Goal: Task Accomplishment & Management: Manage account settings

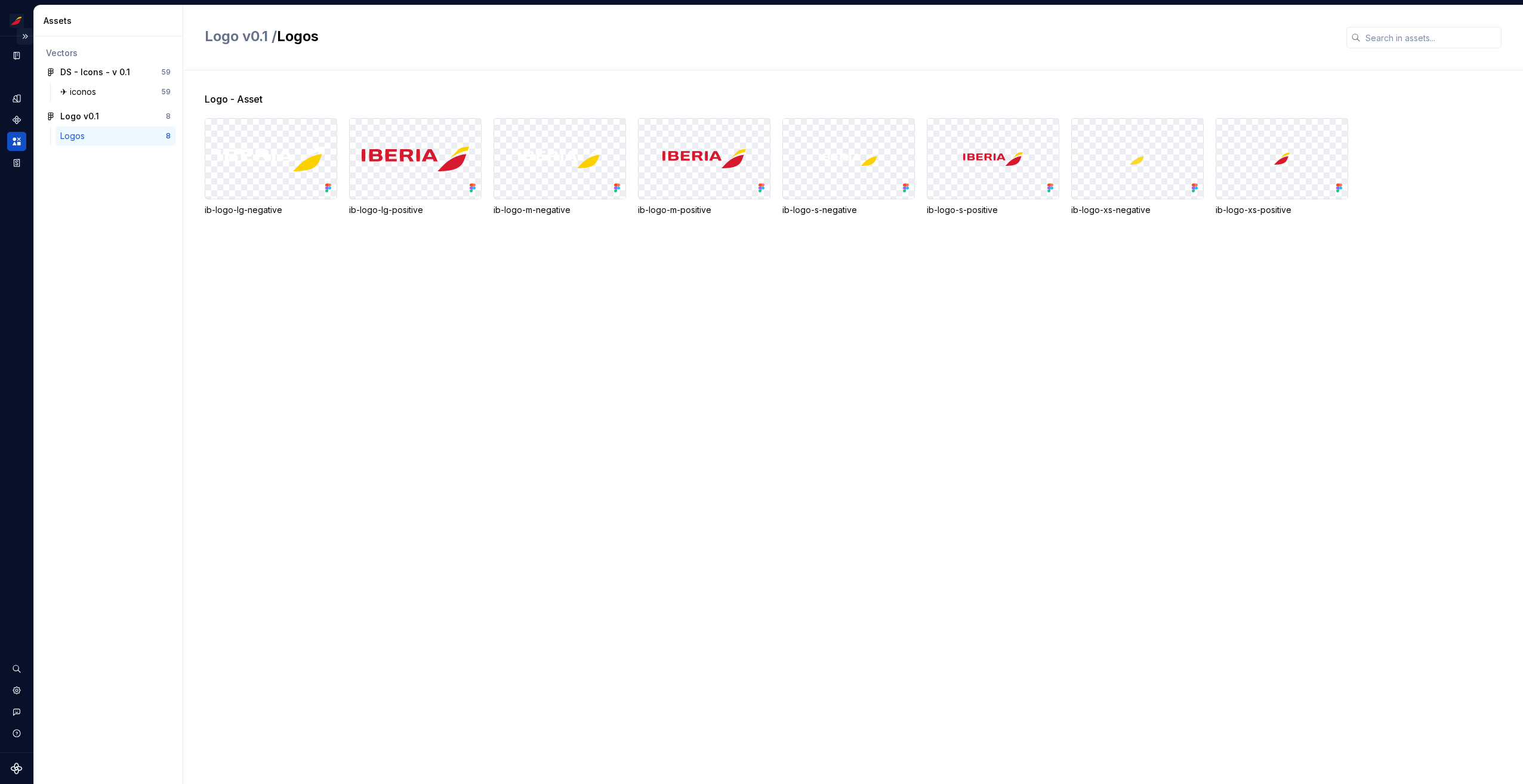
click at [19, 35] on button "Expand sidebar" at bounding box center [25, 36] width 17 height 17
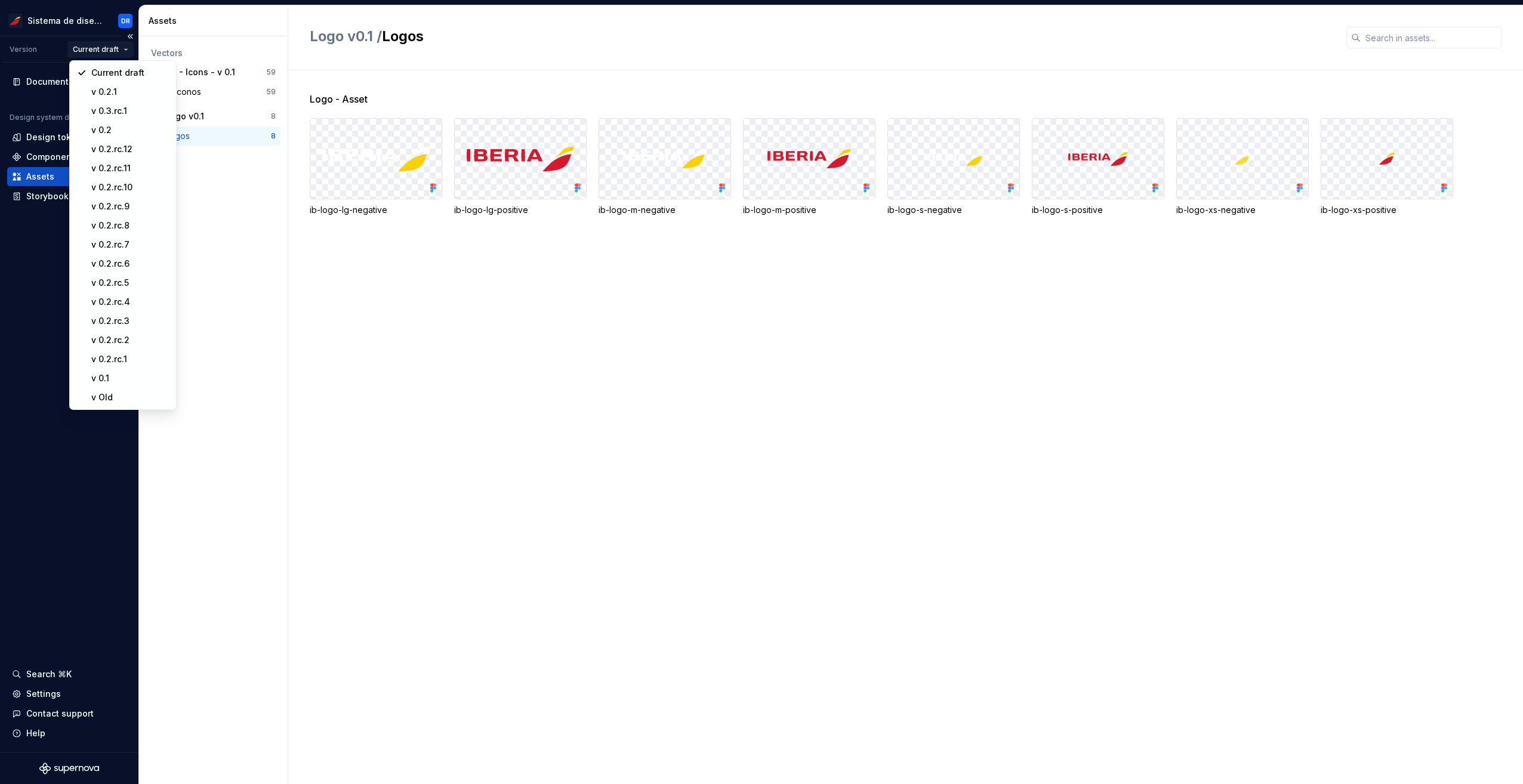
click at [108, 49] on html "Sistema de diseño Iberia DR Version Current draft Documentation Design system d…" at bounding box center [762, 392] width 1523 height 784
click at [75, 27] on html "Sistema de diseño Iberia DR Version Current draft Documentation Design system d…" at bounding box center [762, 392] width 1523 height 784
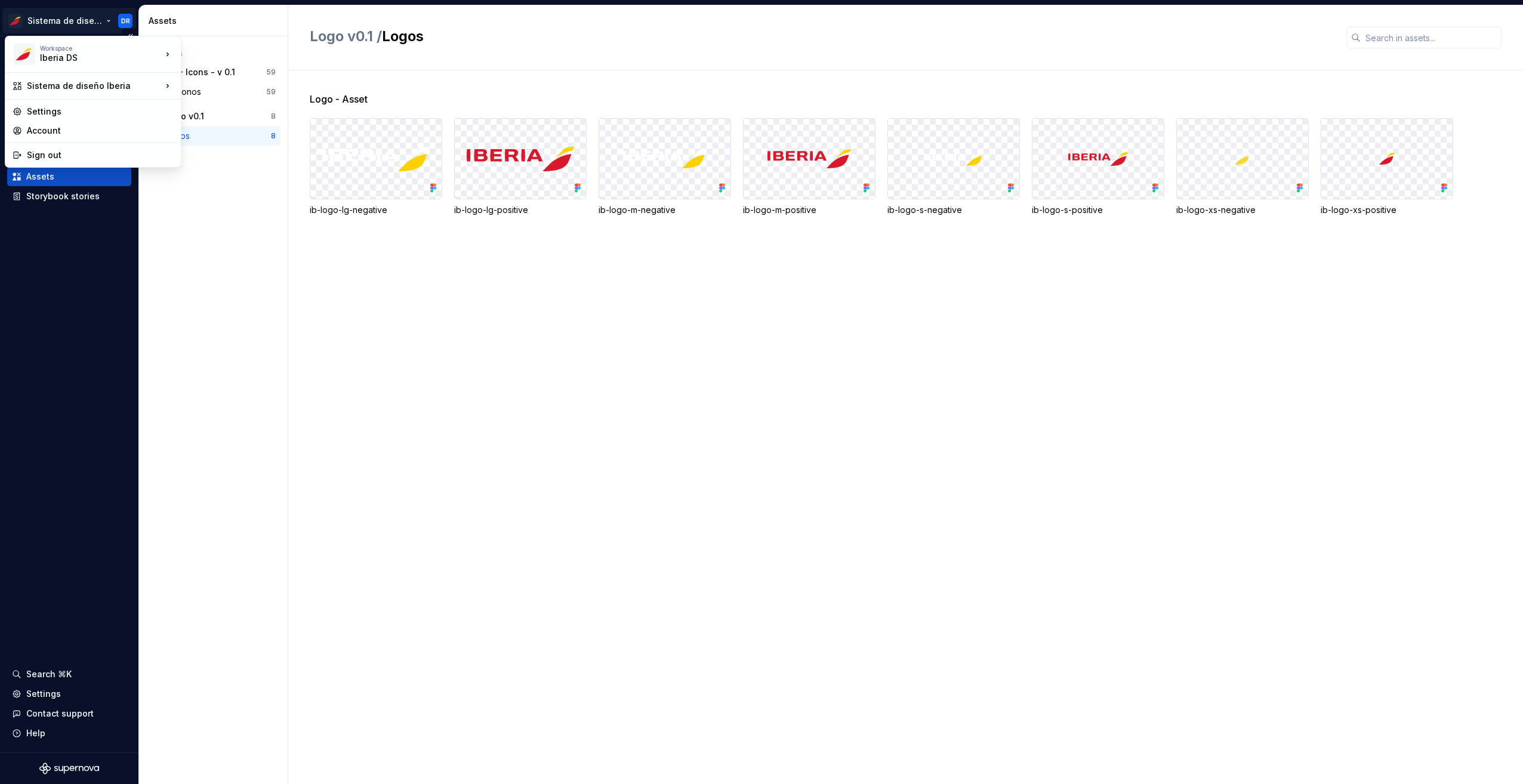
click at [74, 26] on html "Sistema de diseño Iberia DR Version Current draft Documentation Design system d…" at bounding box center [762, 392] width 1523 height 784
click at [218, 68] on div "test" at bounding box center [239, 71] width 78 height 12
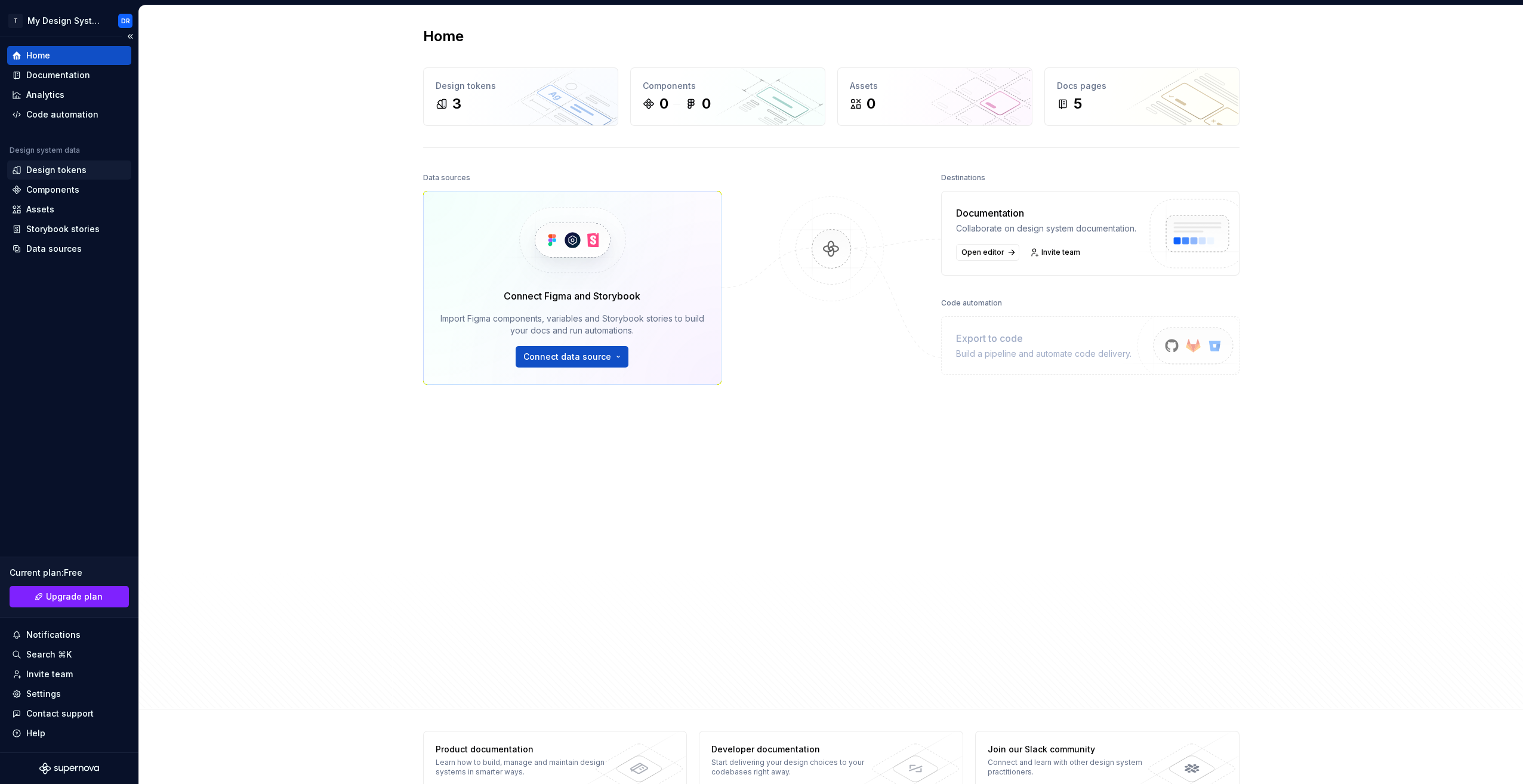
click at [45, 170] on div "Design tokens" at bounding box center [56, 170] width 60 height 12
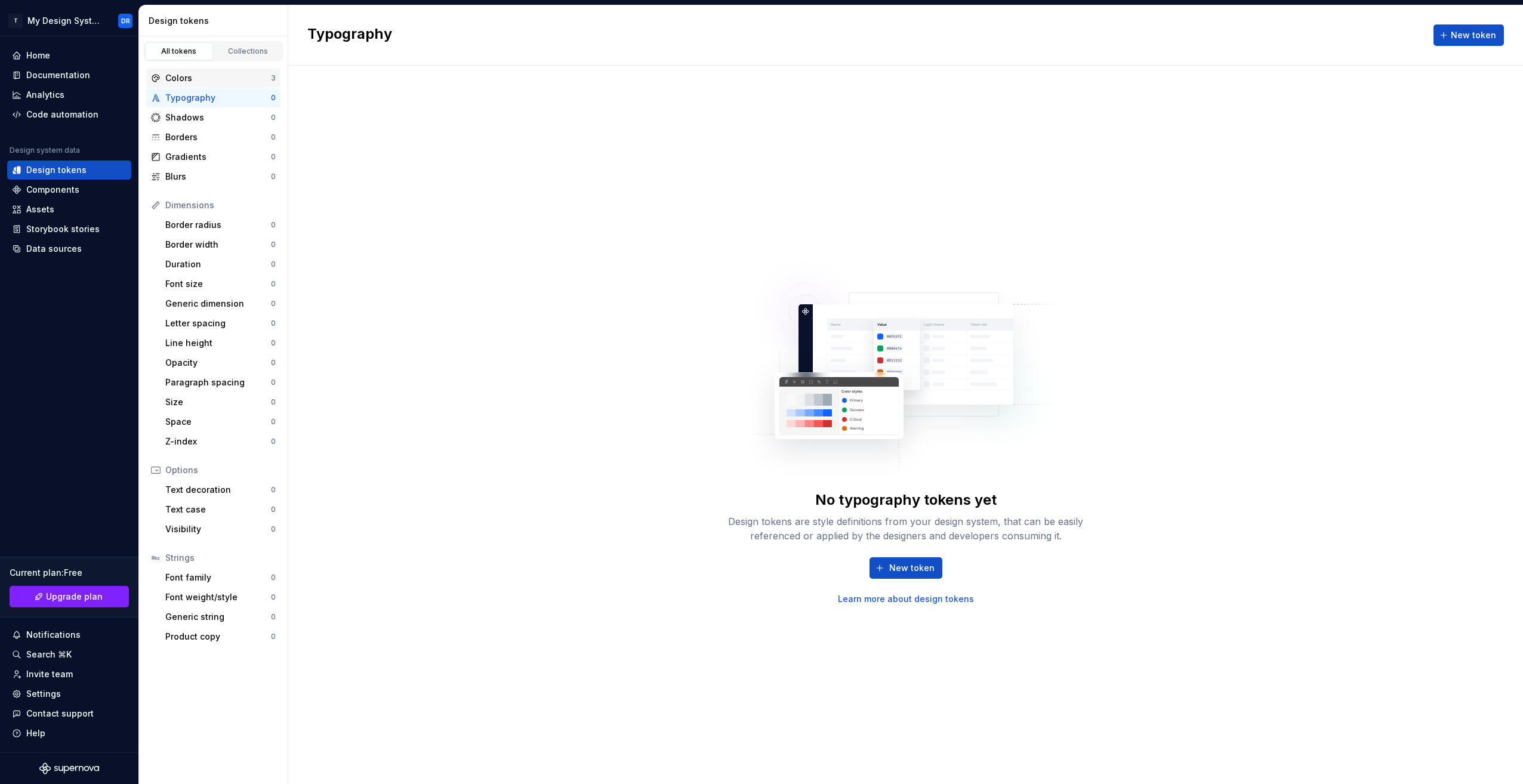
click at [236, 84] on div "Colors" at bounding box center [218, 78] width 106 height 12
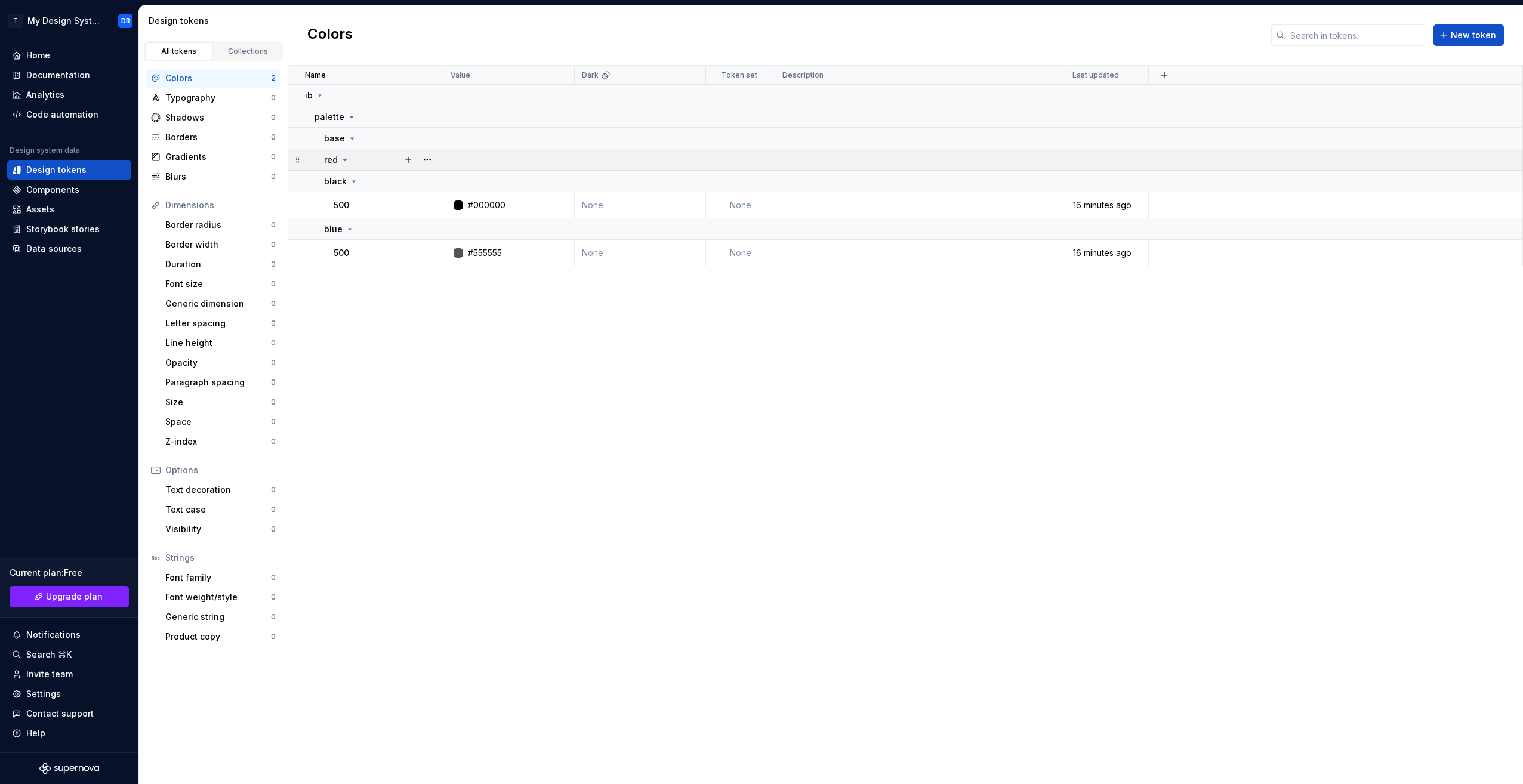
click at [344, 163] on icon at bounding box center [345, 160] width 10 height 10
click at [344, 165] on div "red" at bounding box center [336, 161] width 26 height 12
click at [341, 158] on icon at bounding box center [345, 160] width 10 height 10
click at [329, 158] on p "red" at bounding box center [331, 161] width 14 height 12
click at [431, 160] on button "button" at bounding box center [427, 160] width 17 height 17
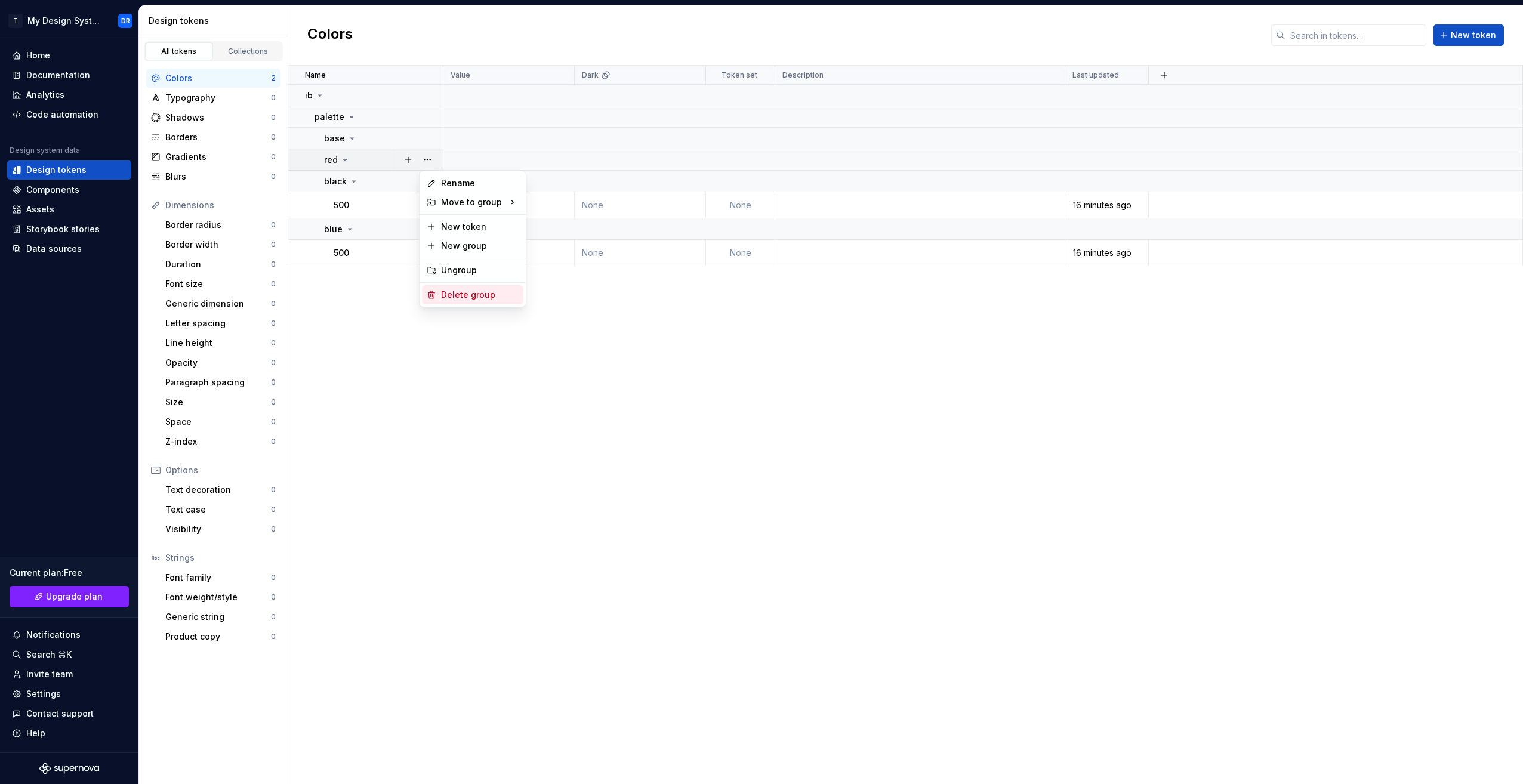
click at [476, 300] on div "Delete group" at bounding box center [480, 295] width 78 height 12
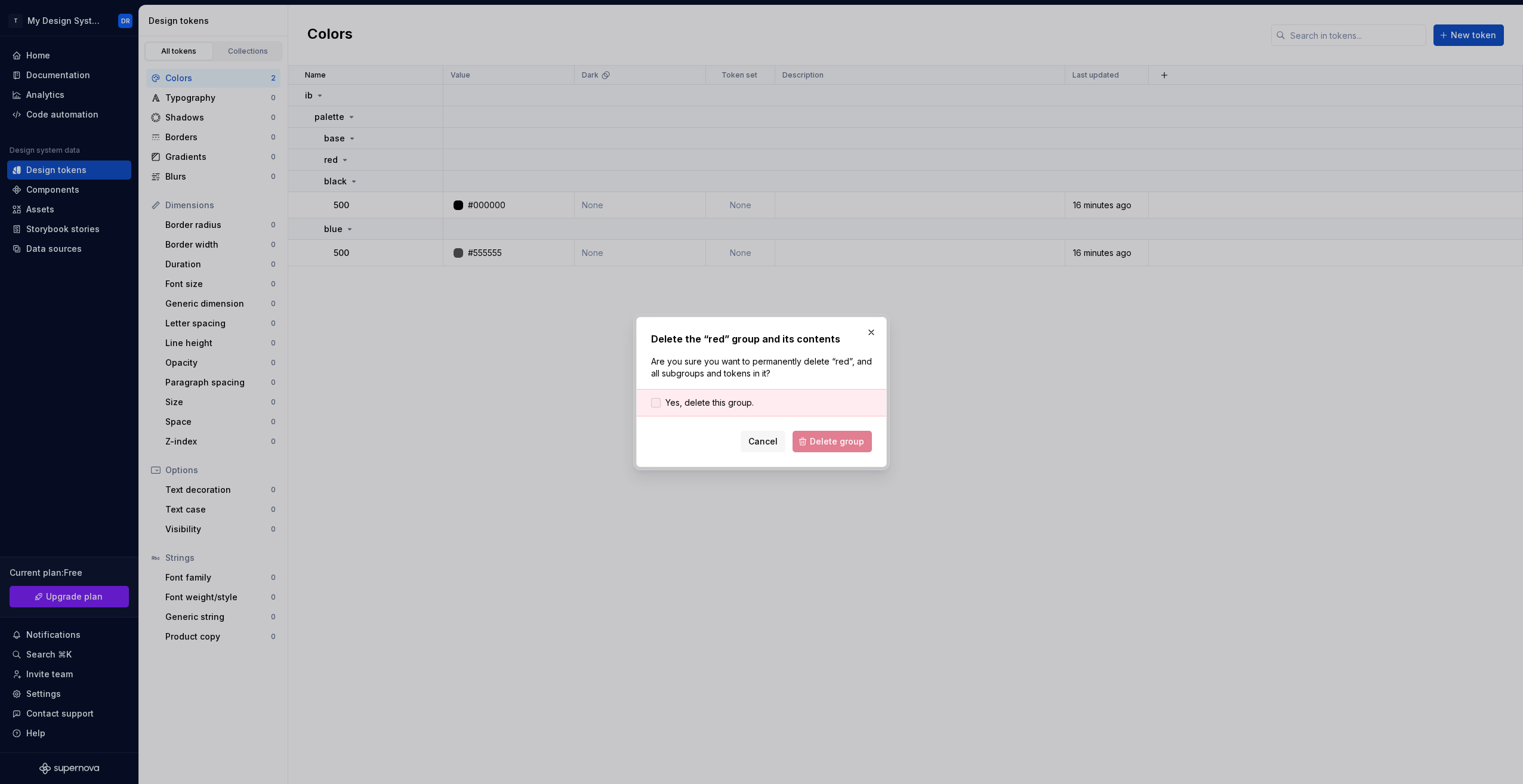
click at [711, 402] on span "Yes, delete this group." at bounding box center [709, 403] width 88 height 12
click at [836, 442] on span "Delete group" at bounding box center [837, 442] width 55 height 12
